Goal: Go to known website: Go to known website

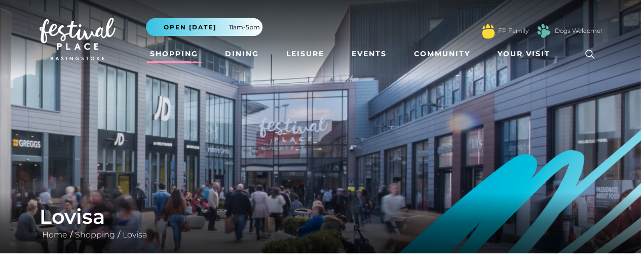
click at [187, 53] on link "Shopping" at bounding box center [174, 54] width 56 height 19
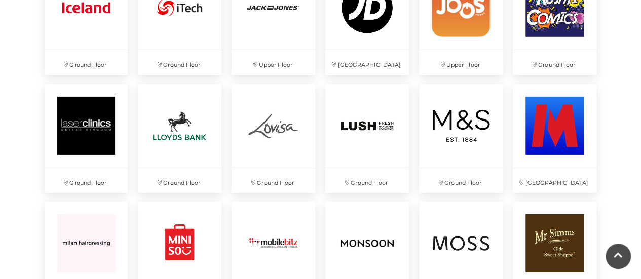
scroll to position [1620, 0]
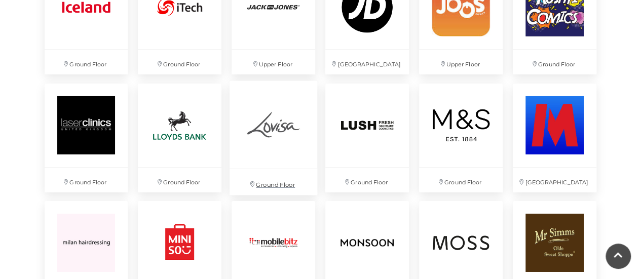
click at [269, 129] on img at bounding box center [274, 125] width 88 height 88
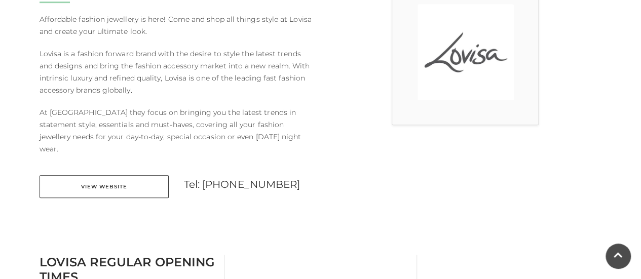
scroll to position [316, 0]
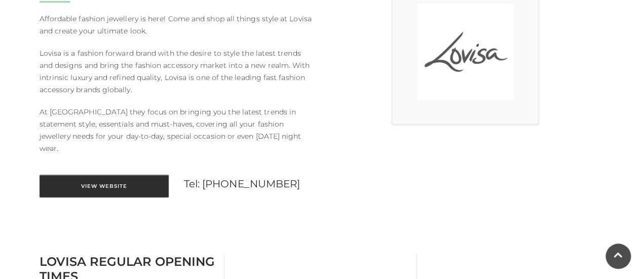
click at [115, 177] on link "View Website" at bounding box center [104, 186] width 129 height 23
